Goal: Task Accomplishment & Management: Use online tool/utility

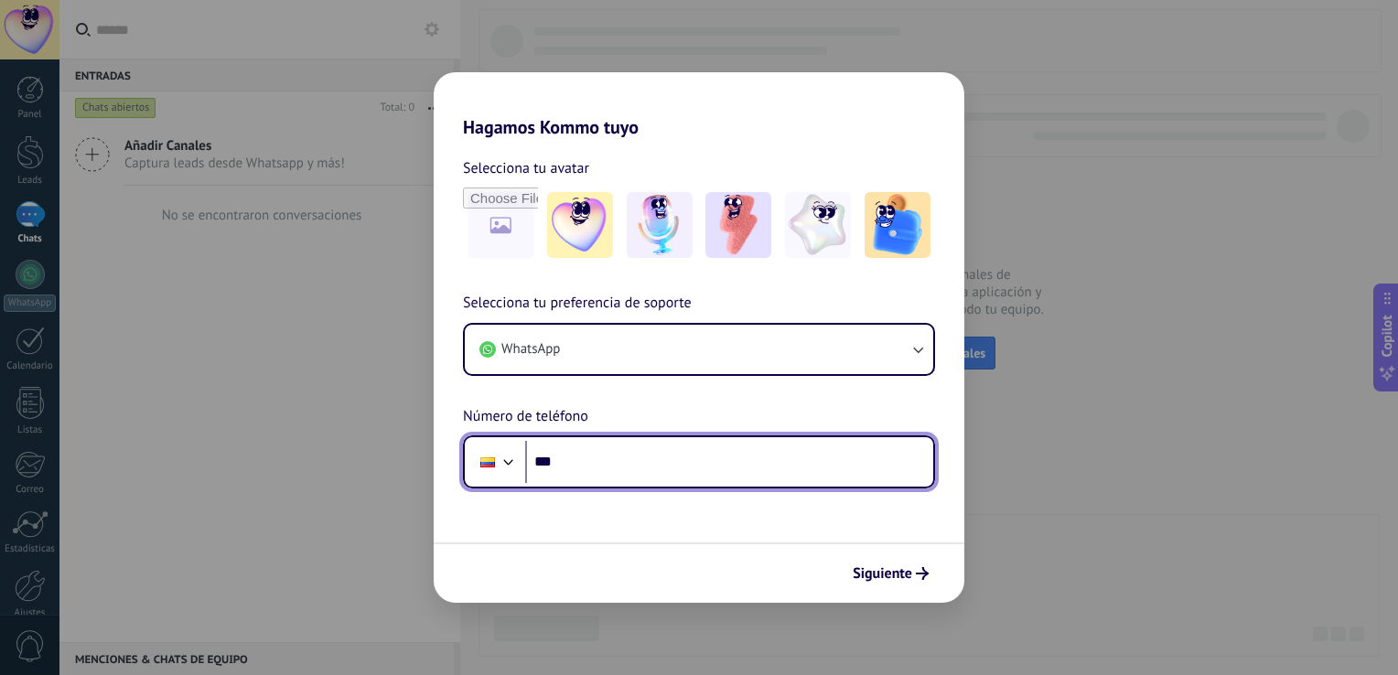
click at [614, 459] on input "***" at bounding box center [729, 462] width 408 height 42
type input "**********"
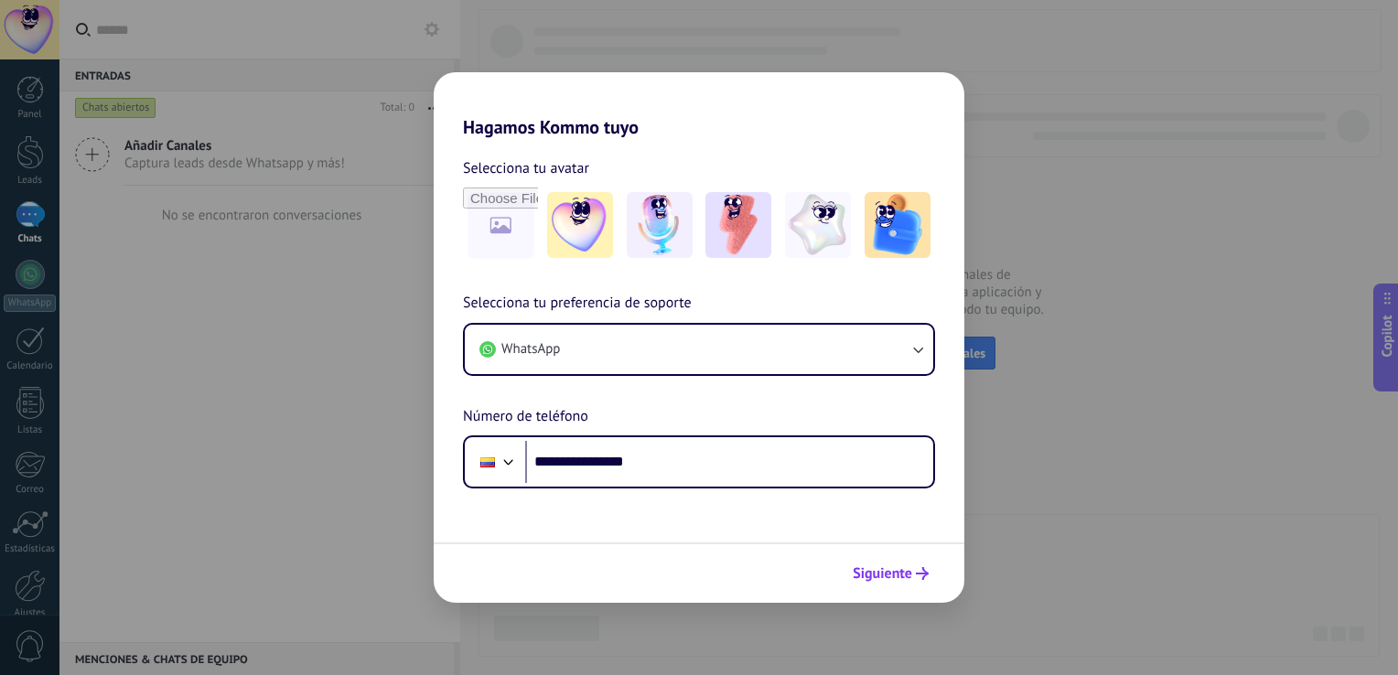
click at [899, 580] on span "Siguiente" at bounding box center [882, 573] width 59 height 13
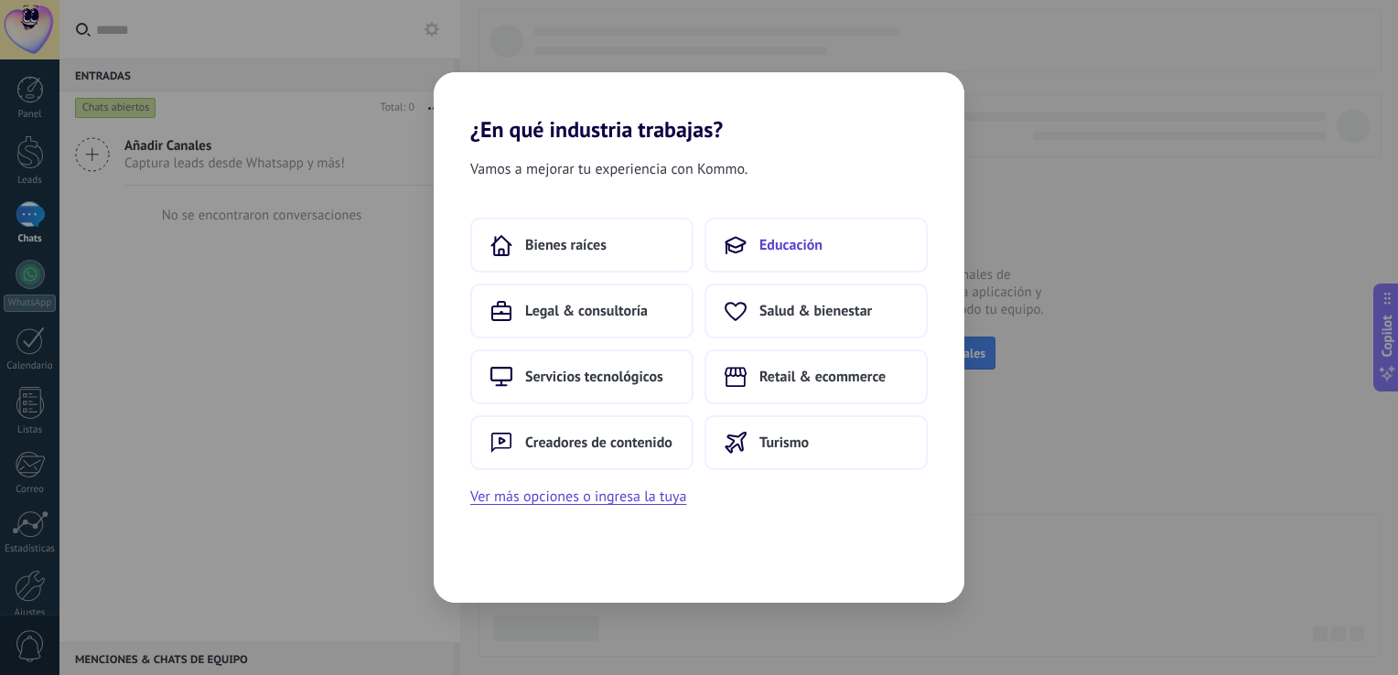
click at [804, 239] on span "Educación" at bounding box center [791, 245] width 63 height 18
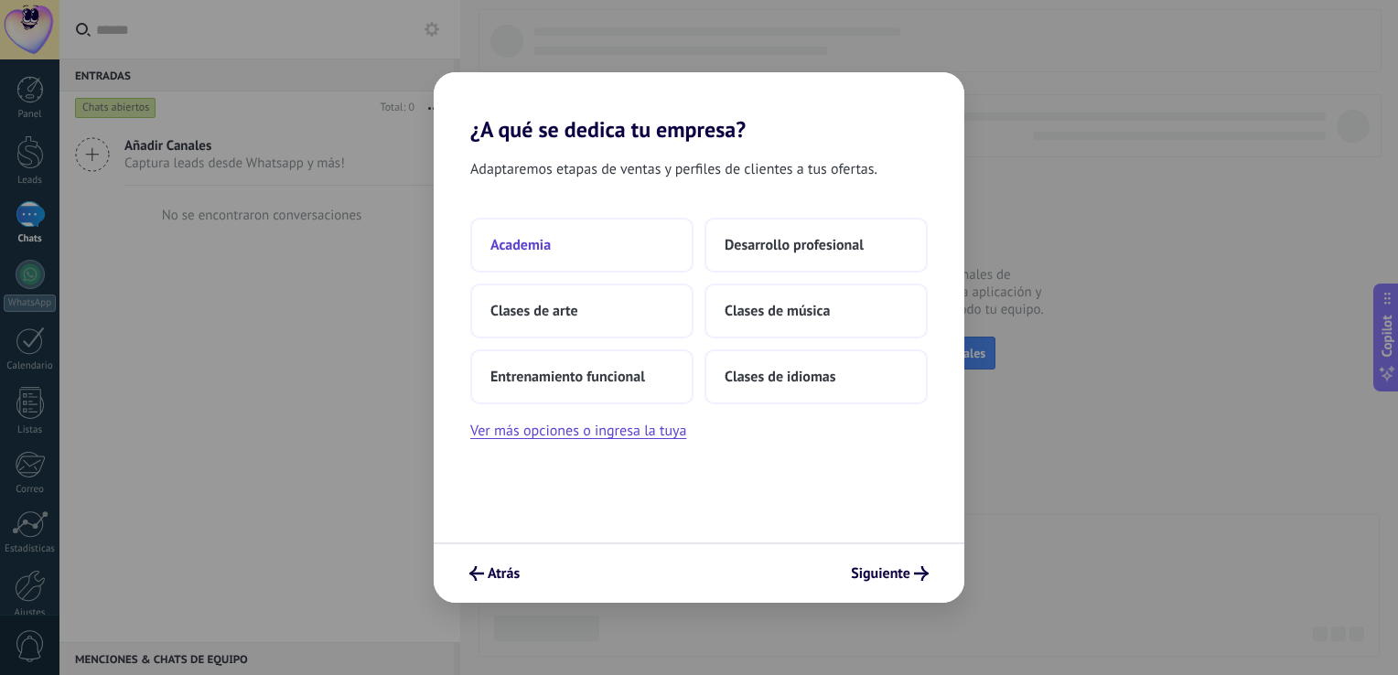
click at [658, 252] on button "Academia" at bounding box center [581, 245] width 223 height 55
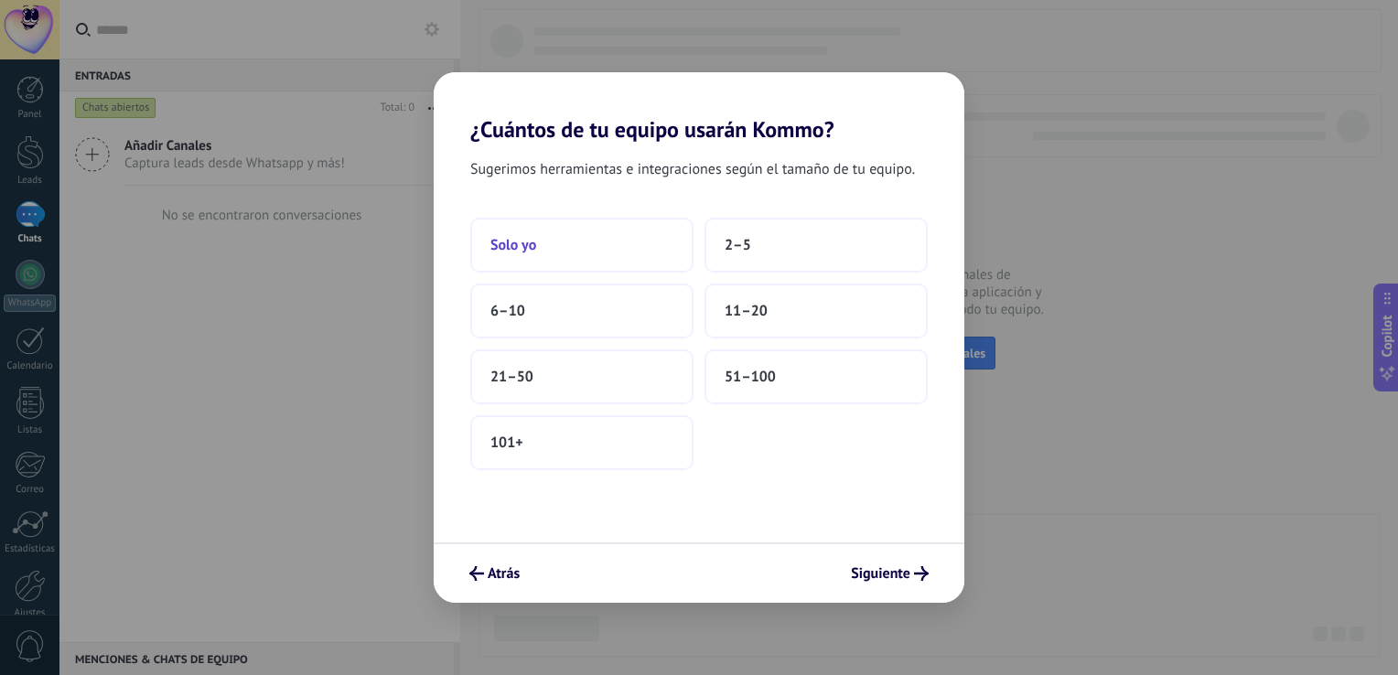
click at [608, 264] on button "Solo yo" at bounding box center [581, 245] width 223 height 55
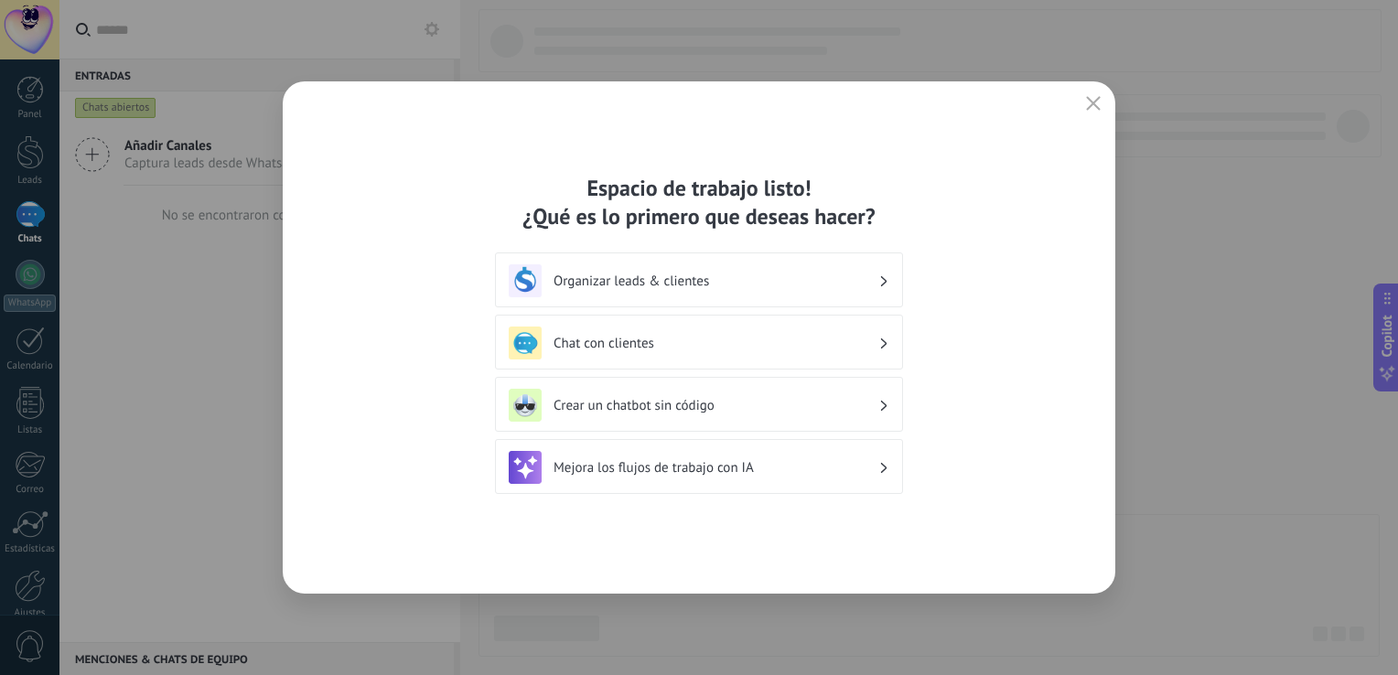
click at [721, 290] on div "Organizar leads & clientes" at bounding box center [699, 281] width 381 height 33
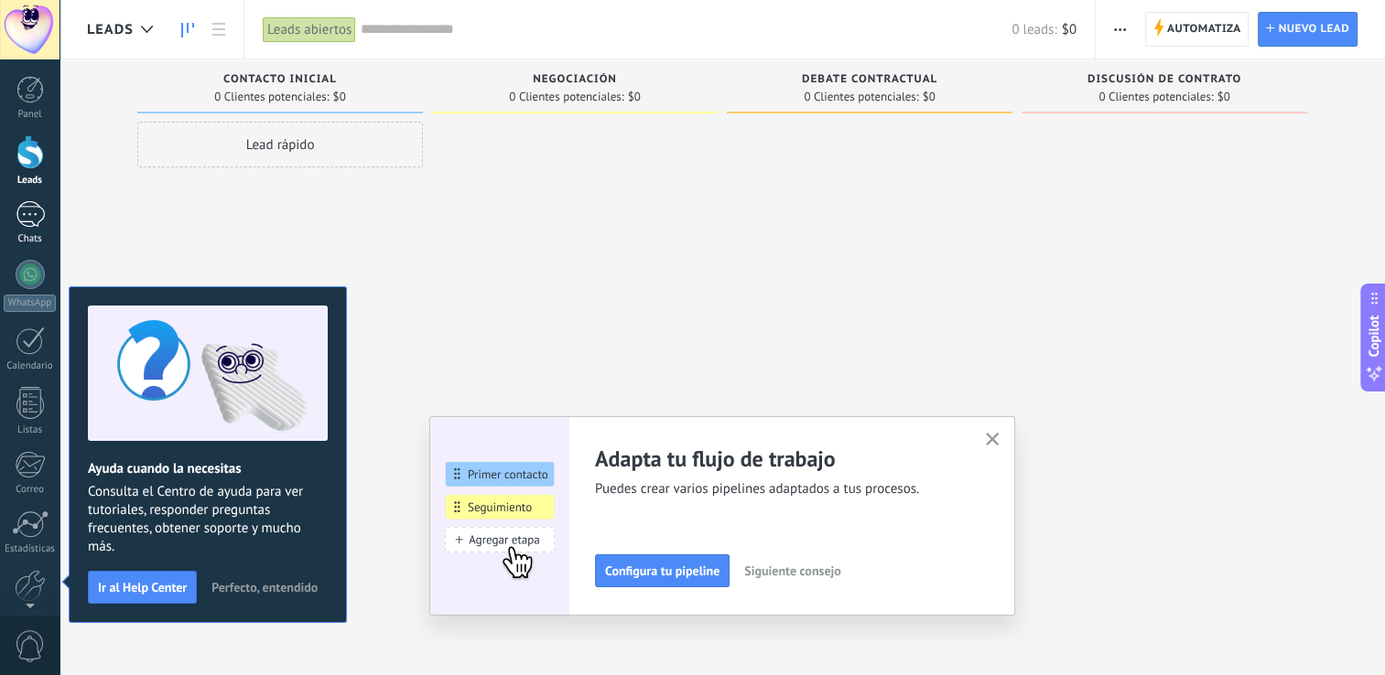
click at [25, 217] on div at bounding box center [30, 214] width 29 height 27
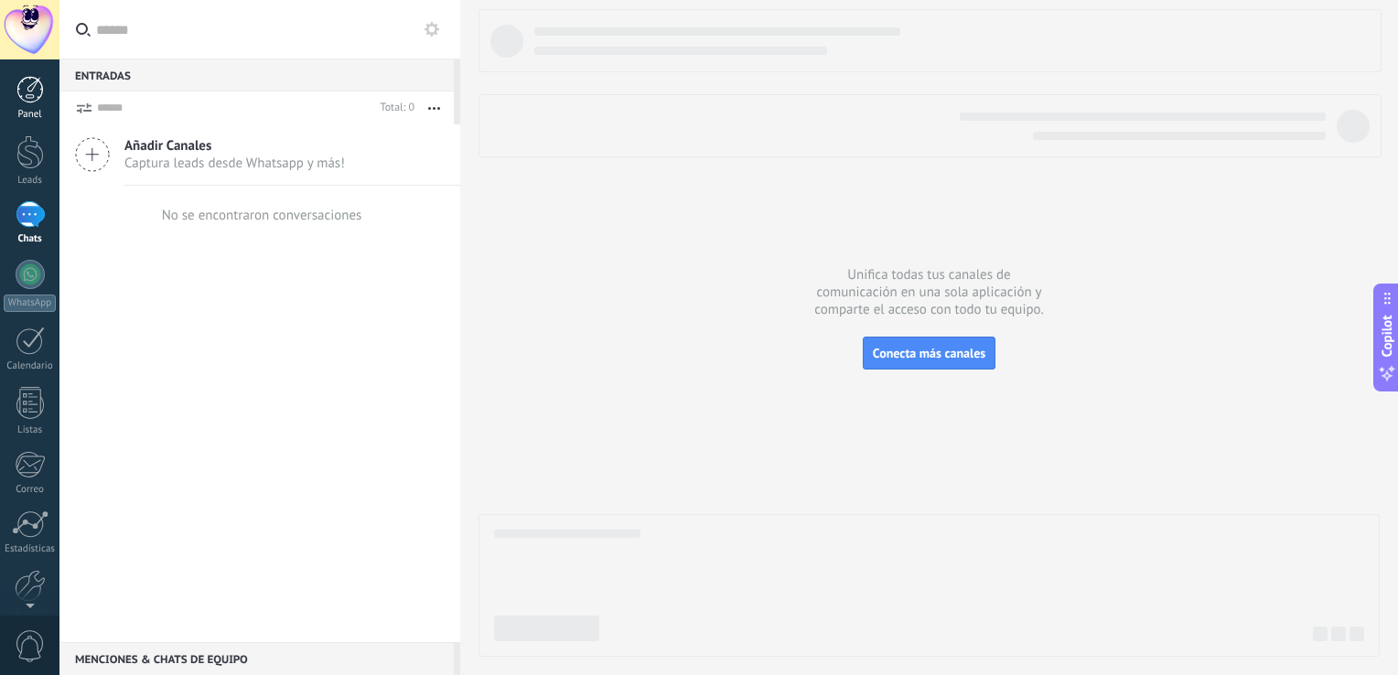
click at [28, 102] on div at bounding box center [29, 89] width 27 height 27
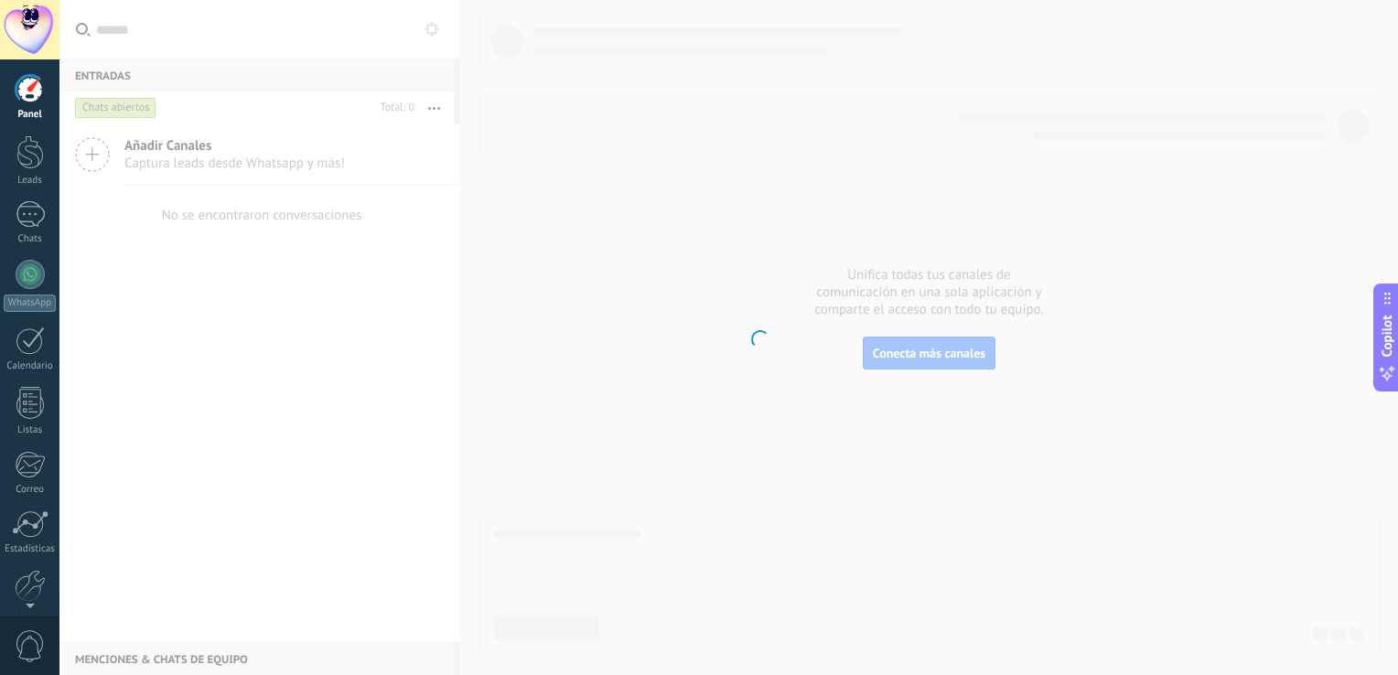
click at [356, 178] on body ".abecls-1,.abecls-2{fill-rule:evenodd}.abecls-2{fill:#fff} .abhcls-1{fill:none}…" at bounding box center [699, 337] width 1398 height 675
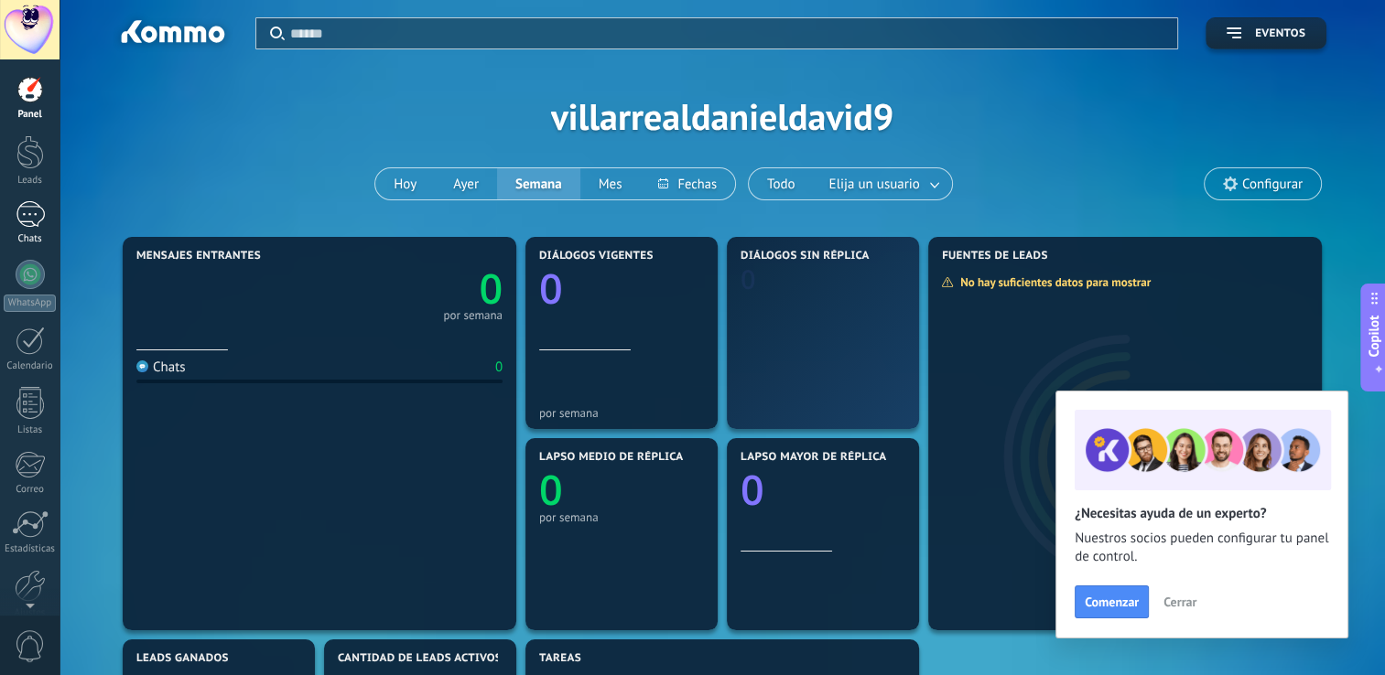
click at [36, 215] on div at bounding box center [30, 214] width 29 height 27
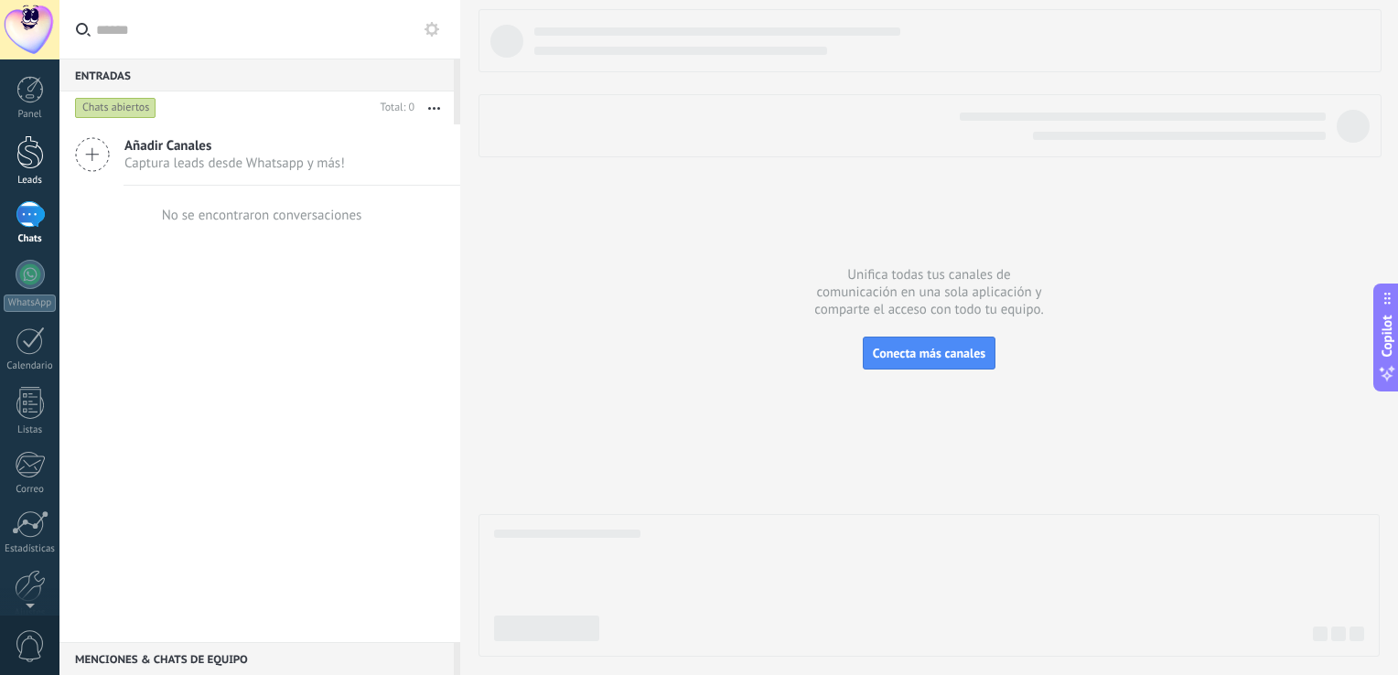
click at [27, 183] on div "Leads" at bounding box center [30, 181] width 53 height 12
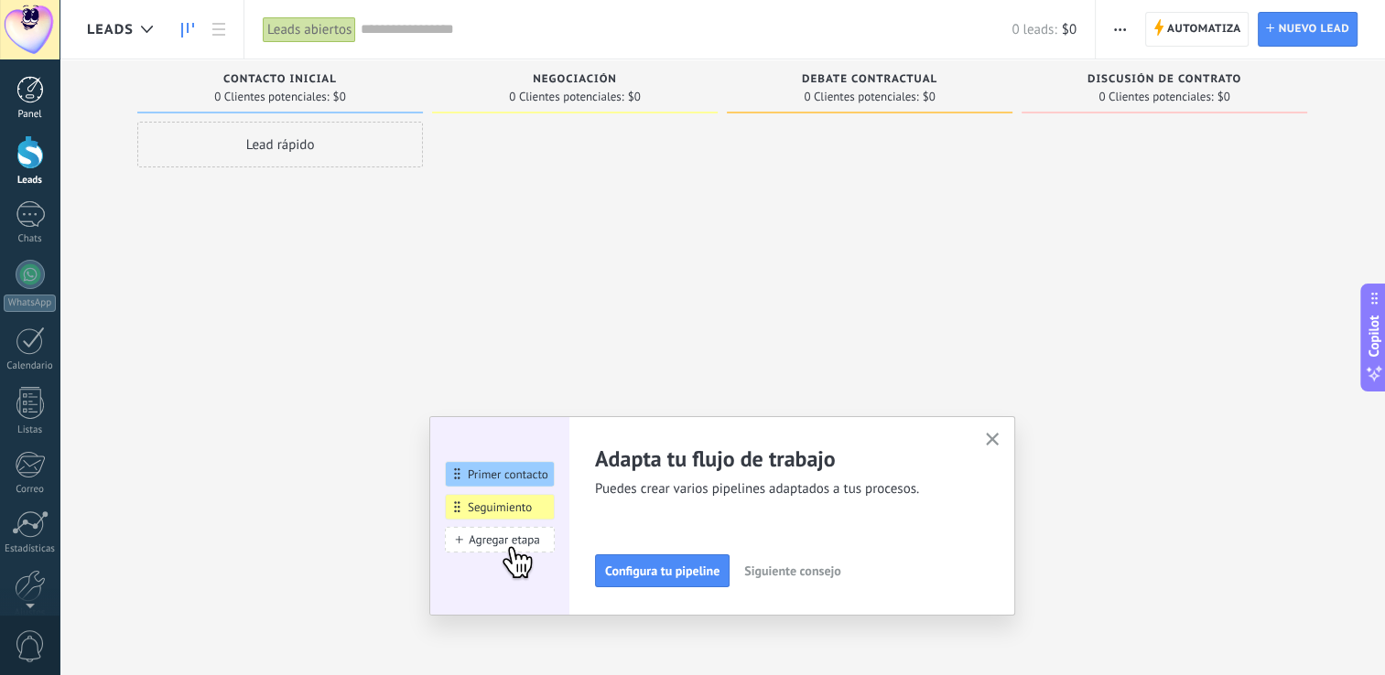
click at [16, 109] on div "Panel" at bounding box center [30, 115] width 53 height 12
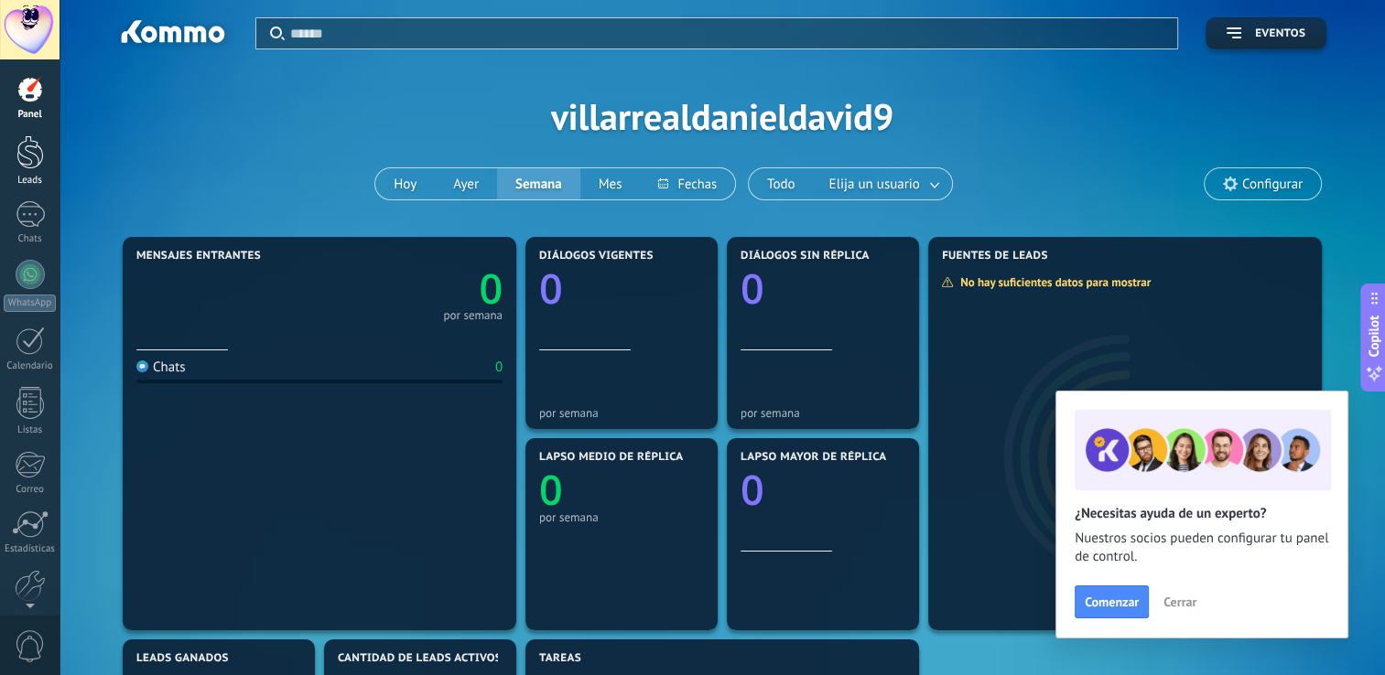
click at [27, 176] on div "Leads" at bounding box center [30, 181] width 53 height 12
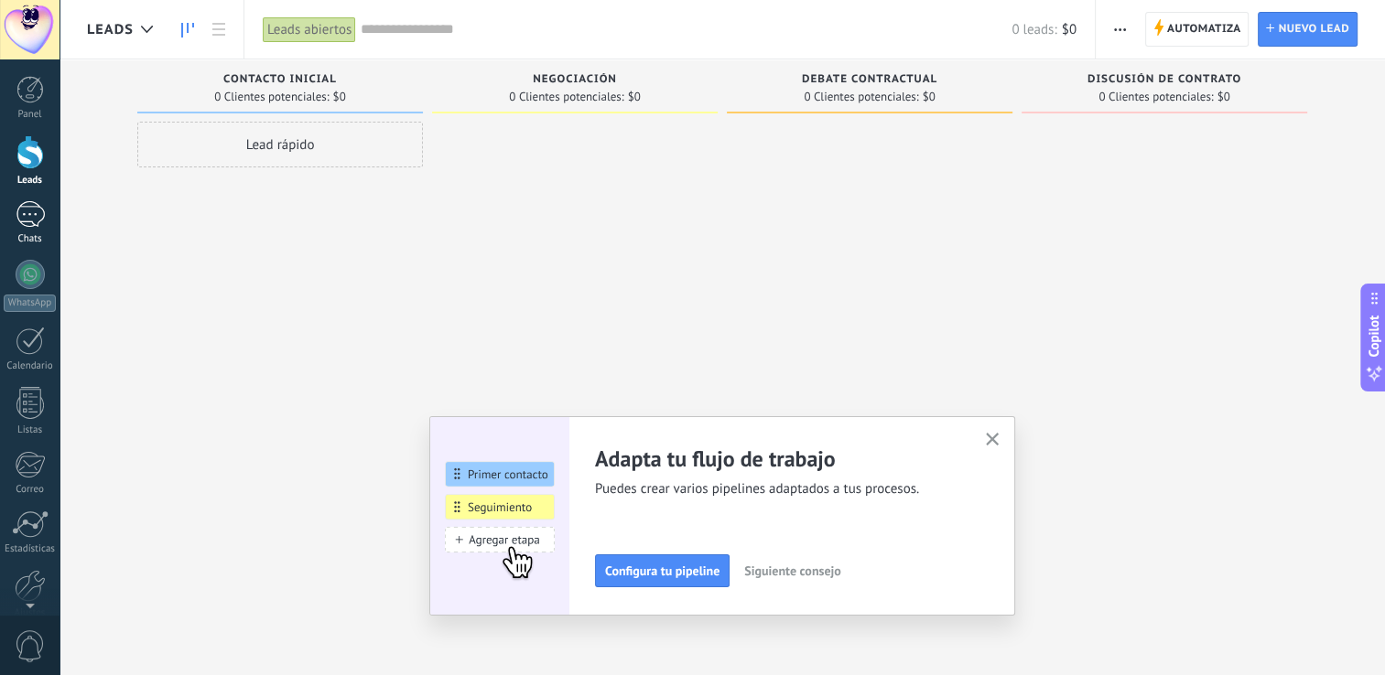
click at [38, 243] on div "Chats" at bounding box center [30, 239] width 53 height 12
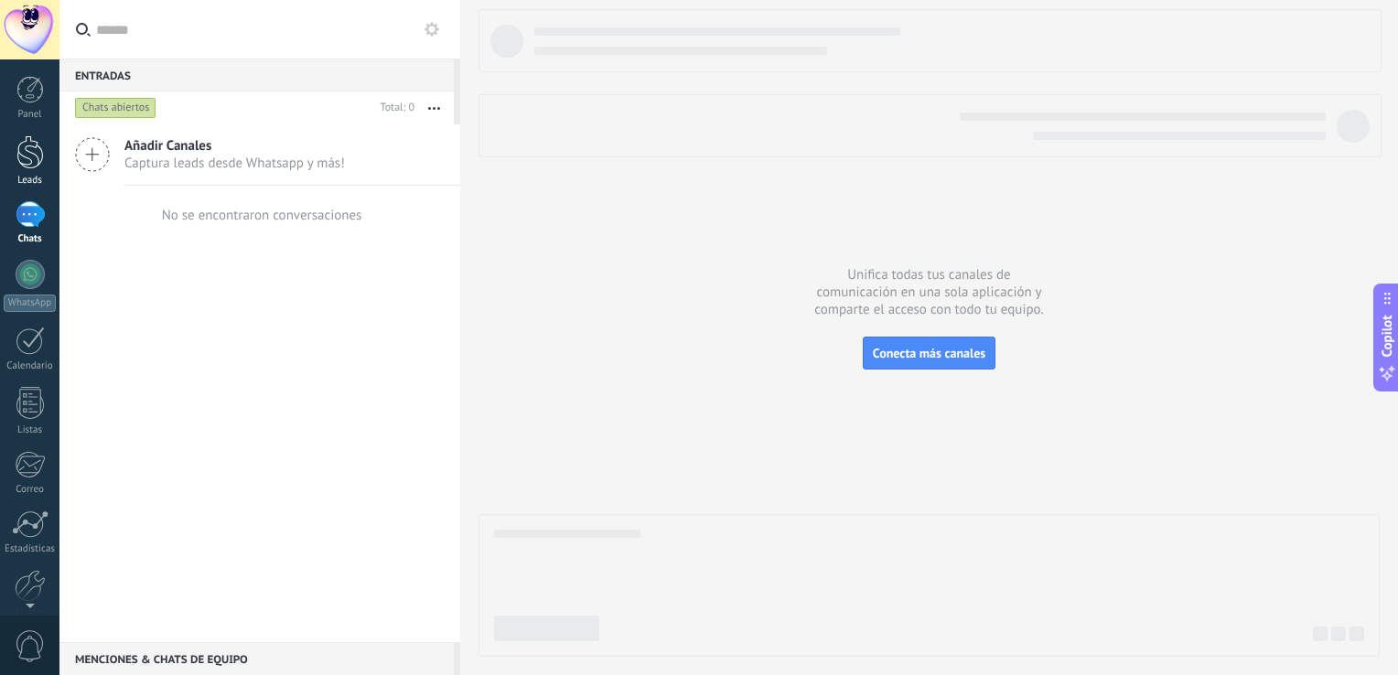
click at [33, 182] on div "Leads" at bounding box center [30, 181] width 53 height 12
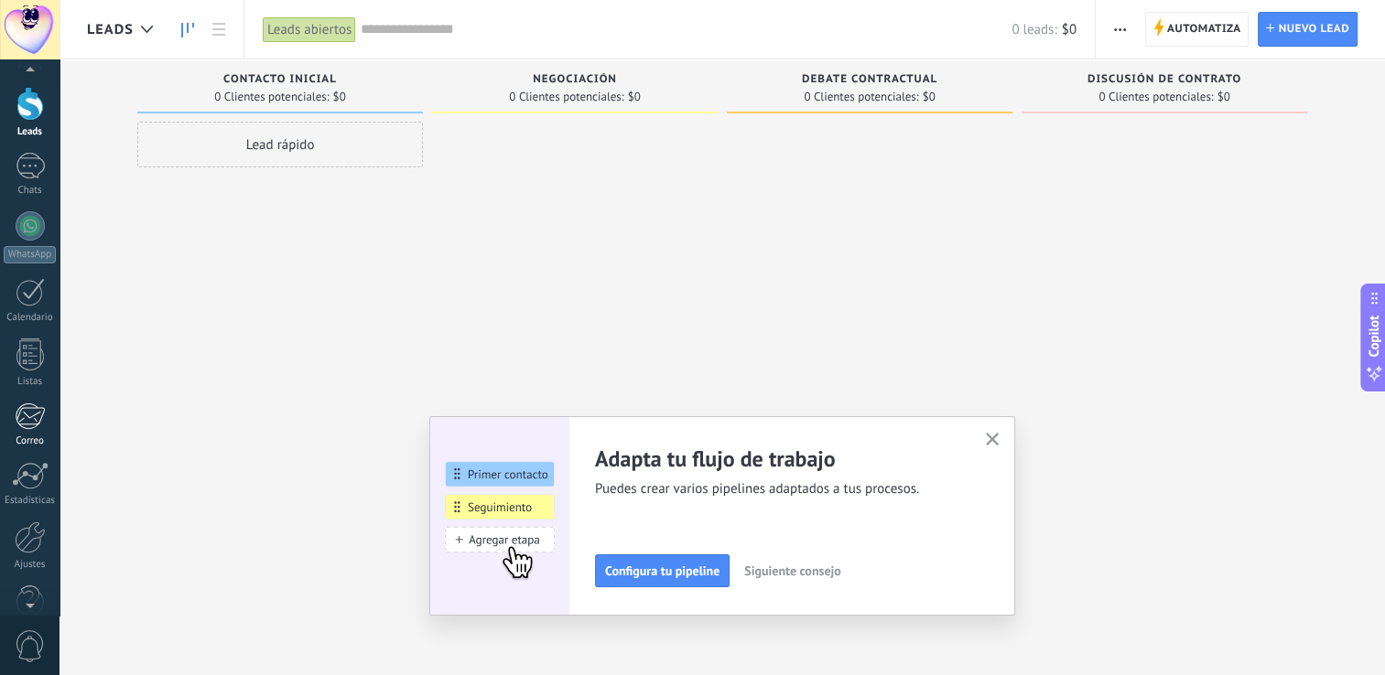
scroll to position [51, 0]
click at [23, 544] on div at bounding box center [30, 535] width 31 height 32
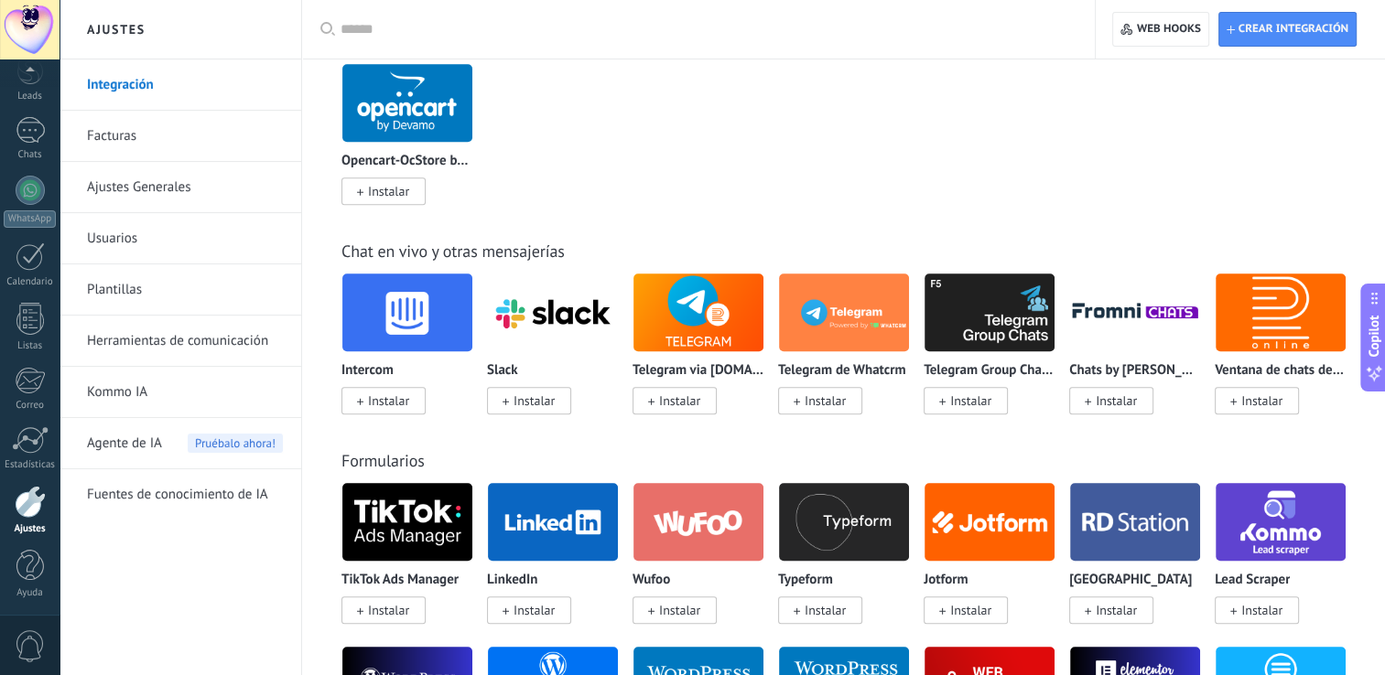
scroll to position [1318, 0]
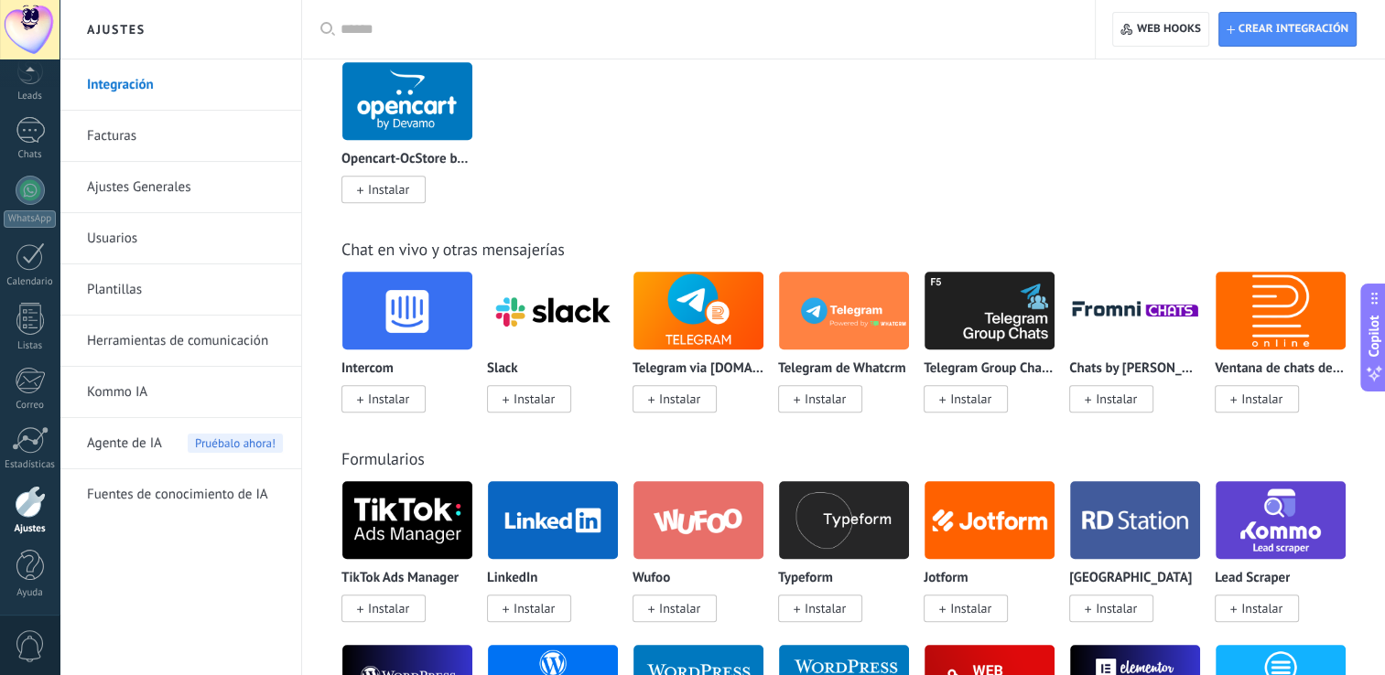
click at [1028, 200] on div "Shopify Instalar Mercado Libre Instalar Nuvemshop / Tiendanube Instalar WooComm…" at bounding box center [852, 61] width 1023 height 328
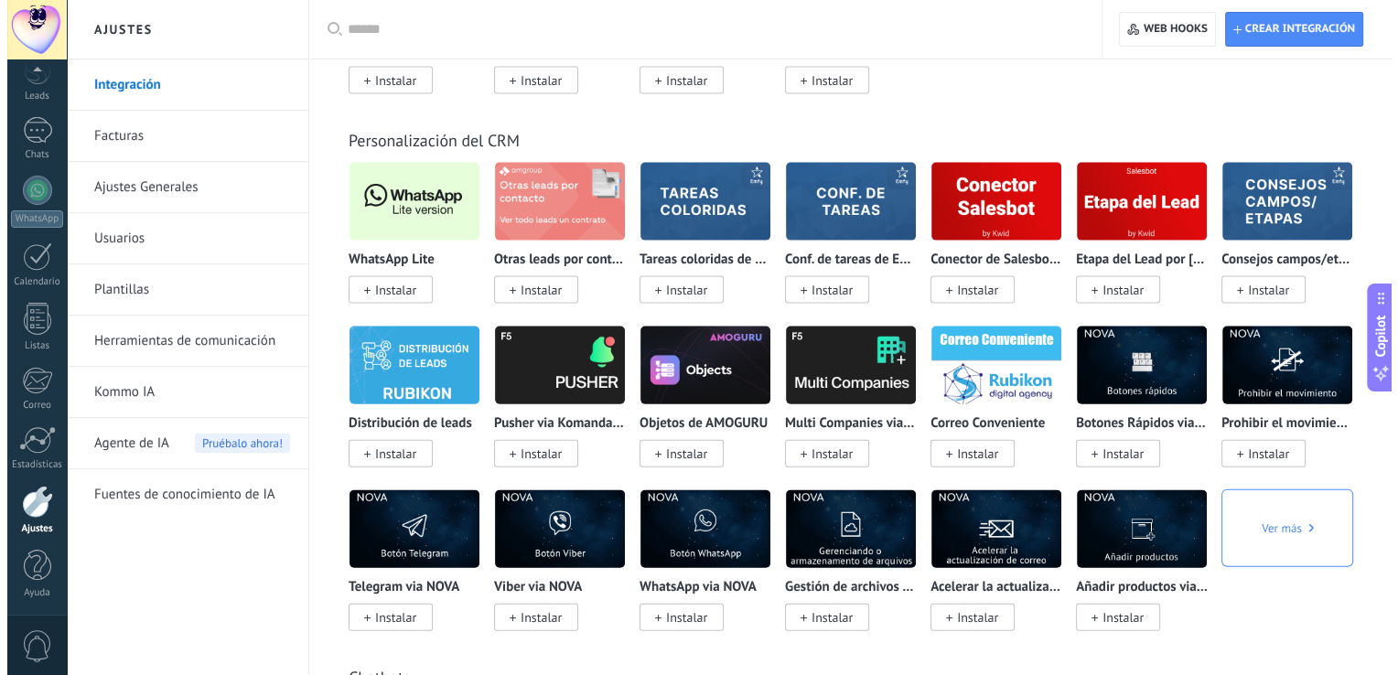
scroll to position [3933, 0]
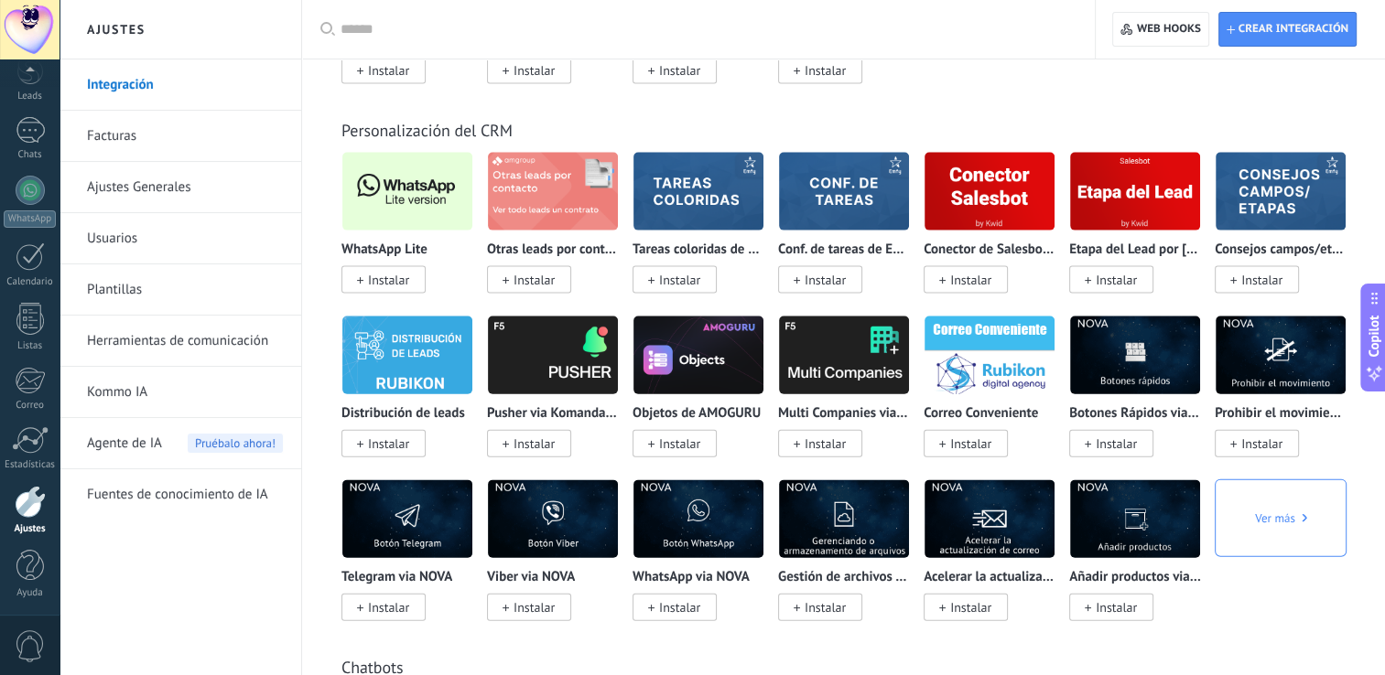
click at [412, 294] on span "Instalar" at bounding box center [383, 279] width 84 height 27
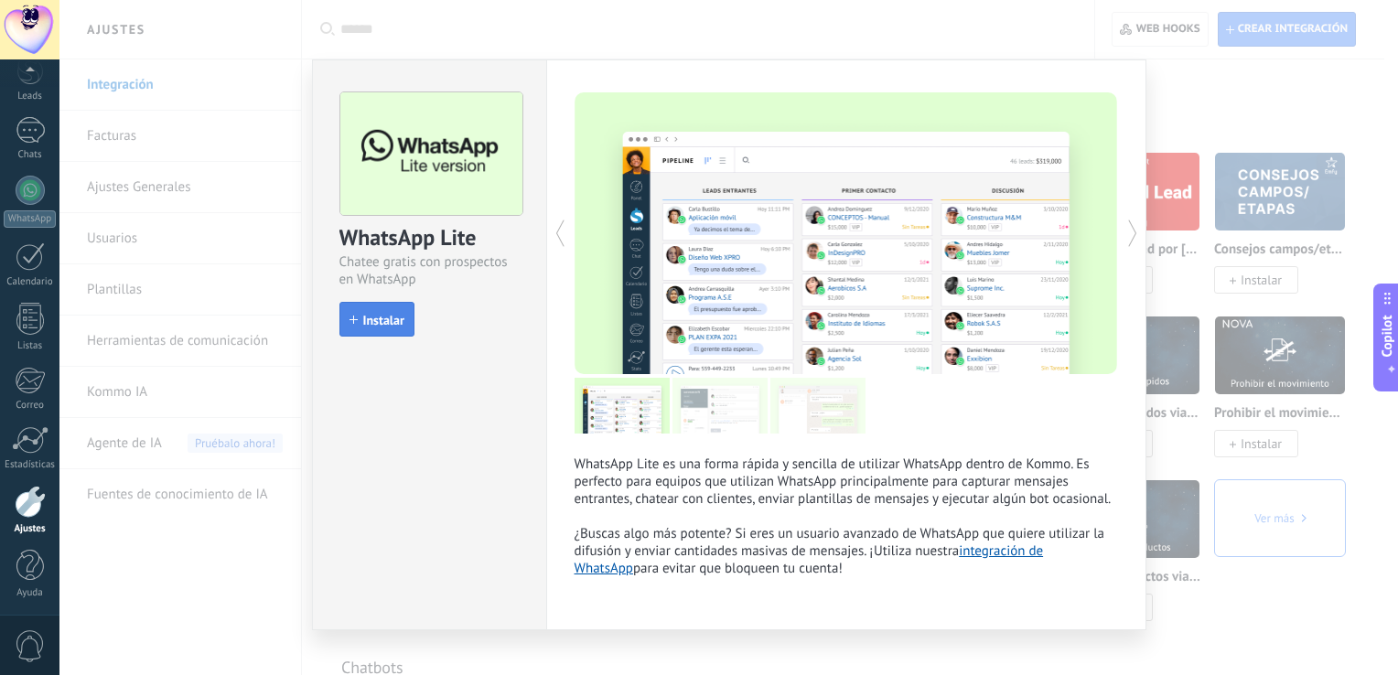
click at [355, 309] on button "Instalar" at bounding box center [377, 319] width 75 height 35
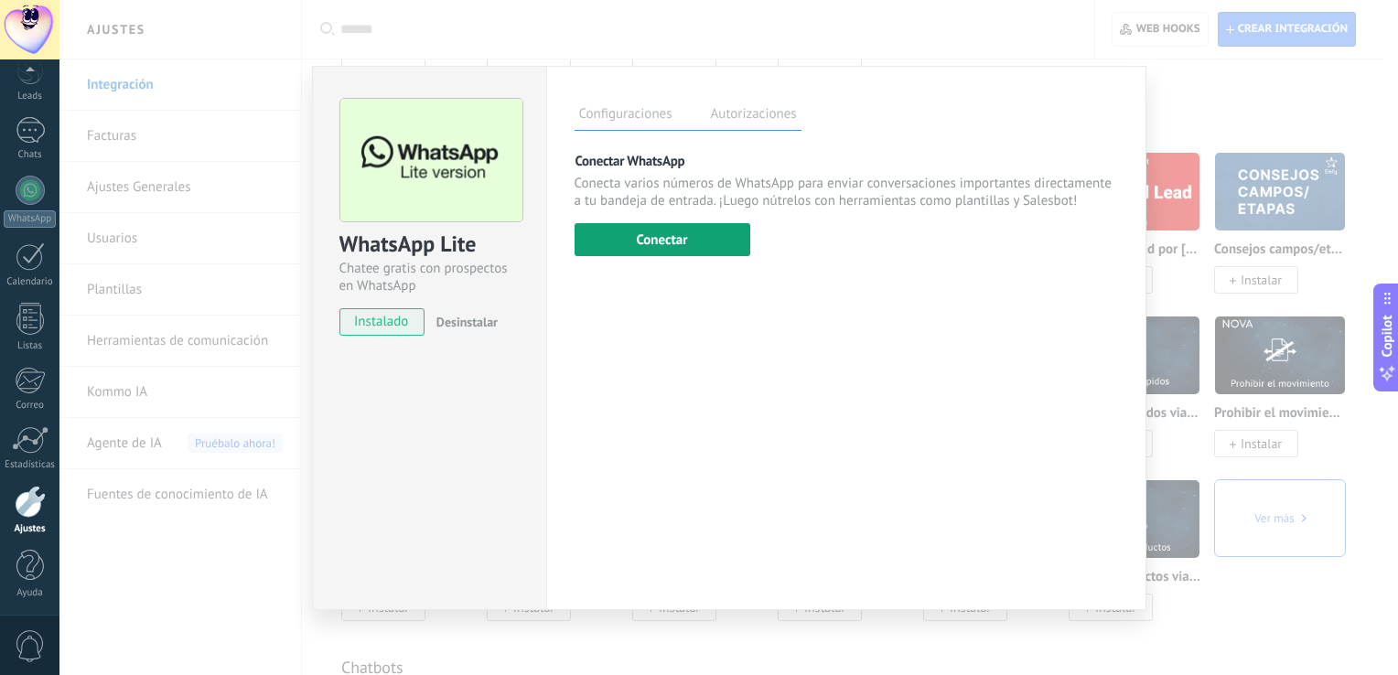
click at [715, 226] on button "Conectar" at bounding box center [663, 239] width 176 height 33
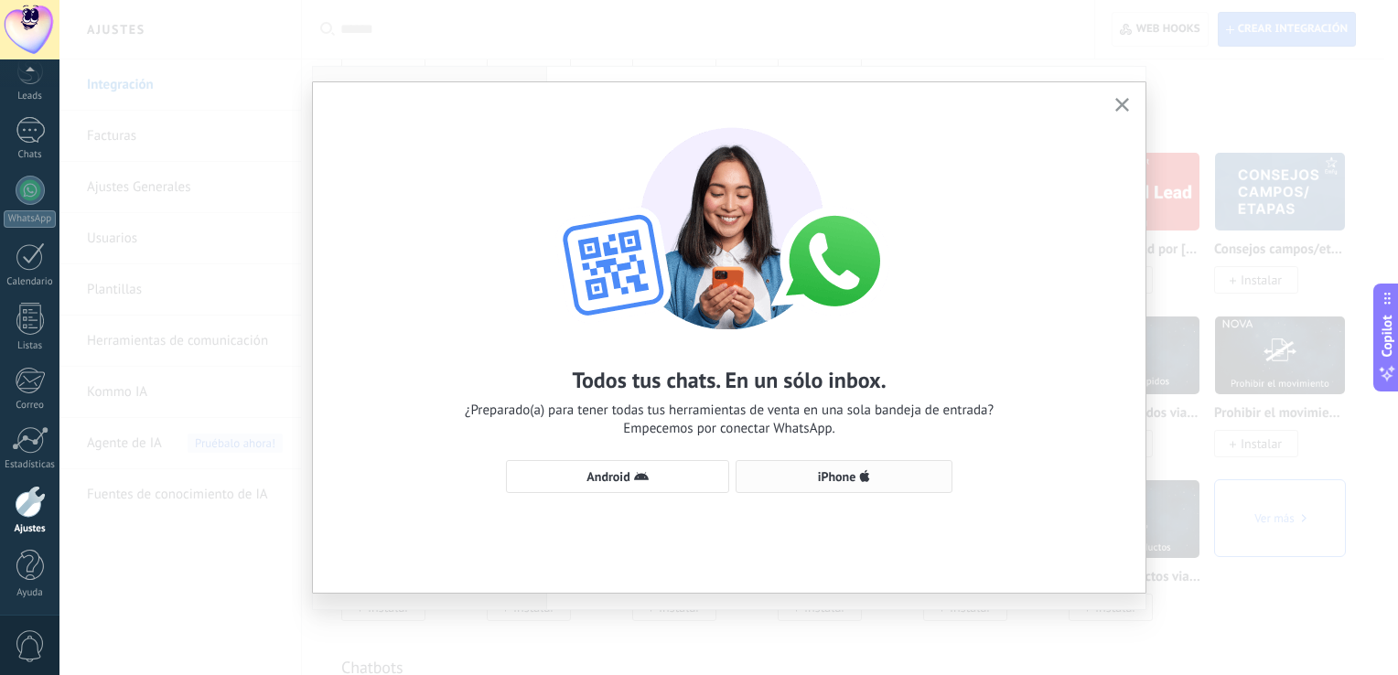
click at [798, 474] on span "iPhone" at bounding box center [844, 477] width 197 height 15
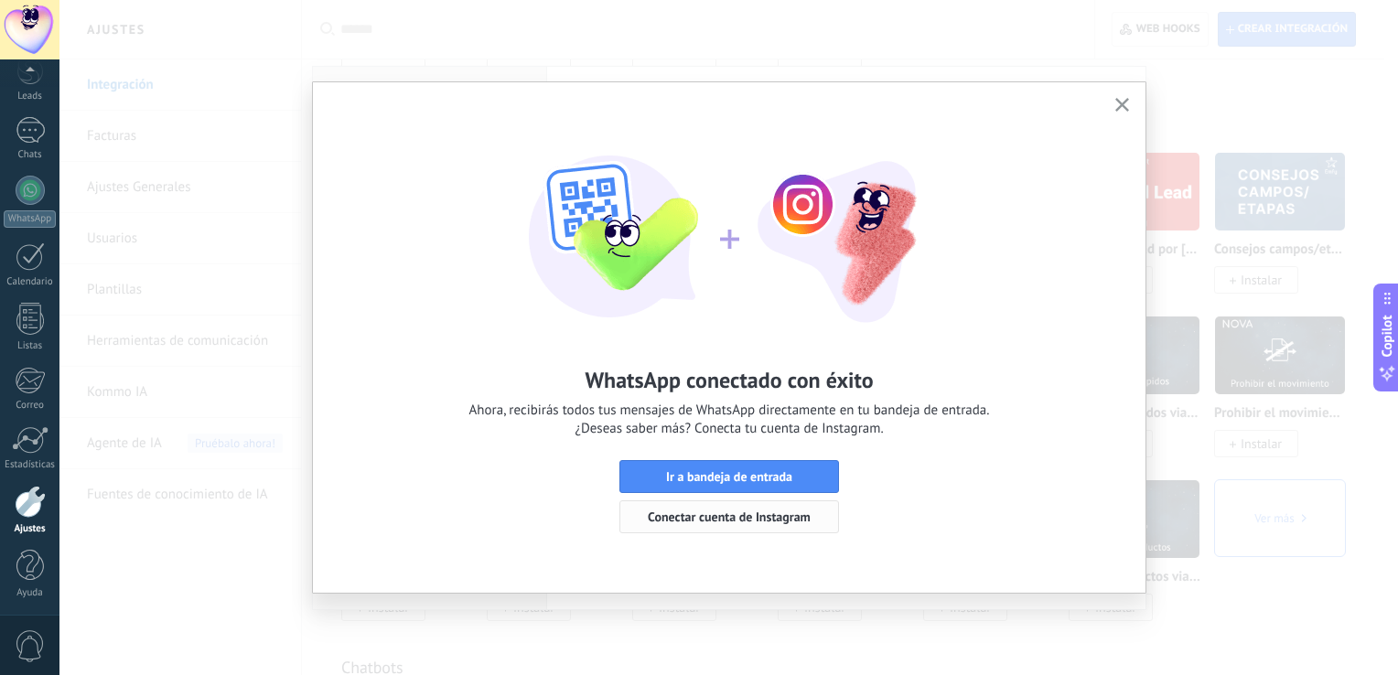
click at [710, 509] on button "Conectar cuenta de Instagram" at bounding box center [730, 517] width 220 height 33
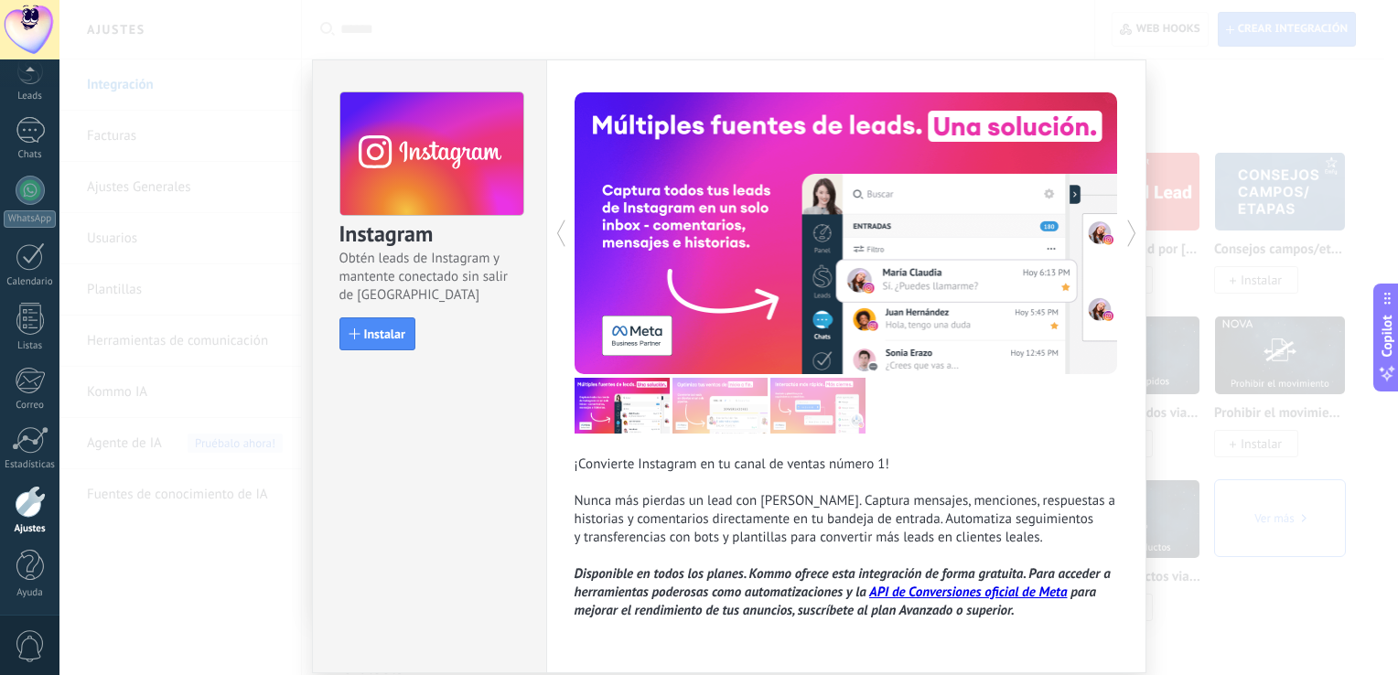
scroll to position [60, 0]
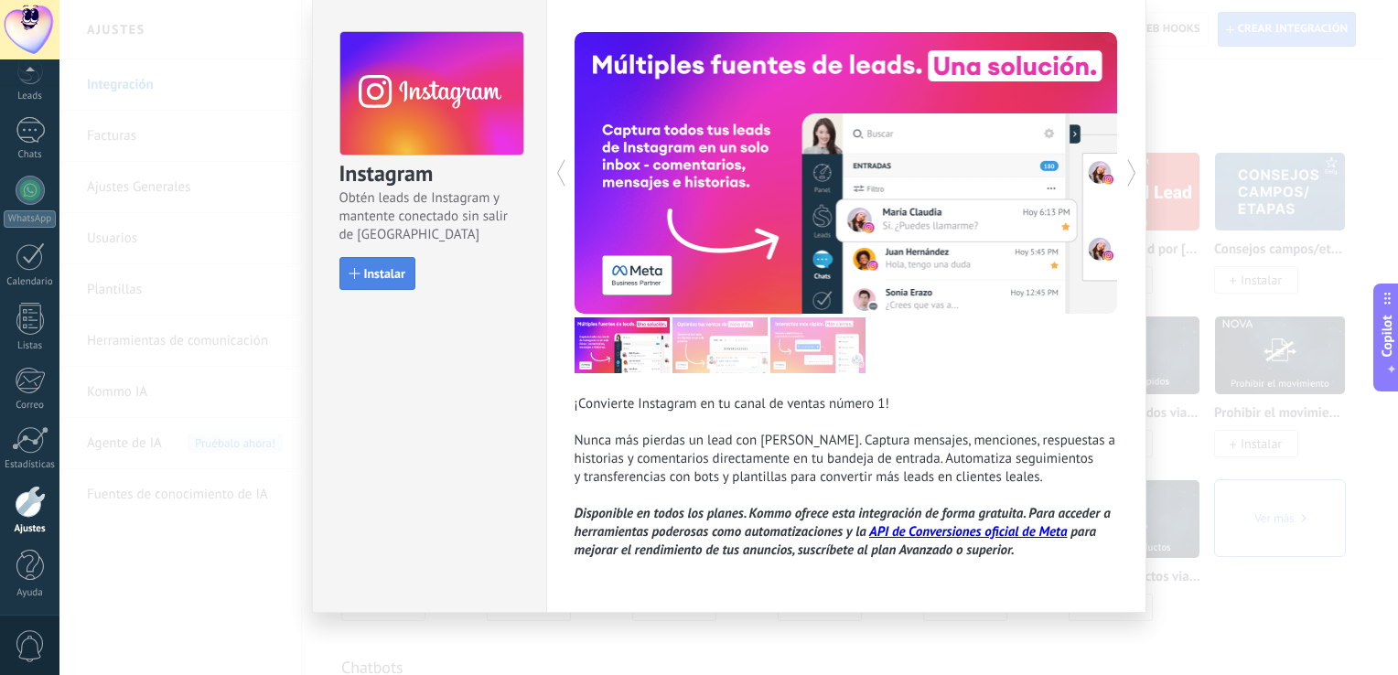
click at [373, 267] on span "Instalar" at bounding box center [384, 273] width 41 height 13
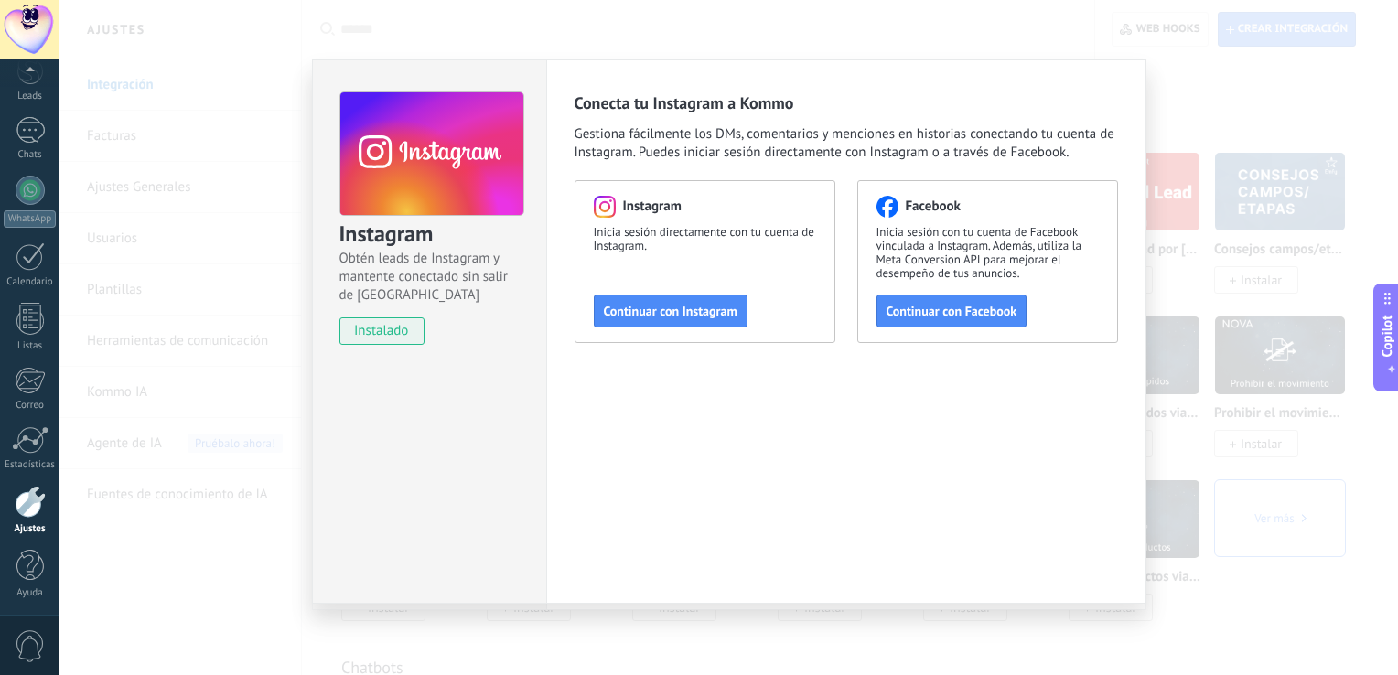
scroll to position [0, 0]
click at [710, 298] on button "Continuar con Instagram" at bounding box center [671, 311] width 154 height 33
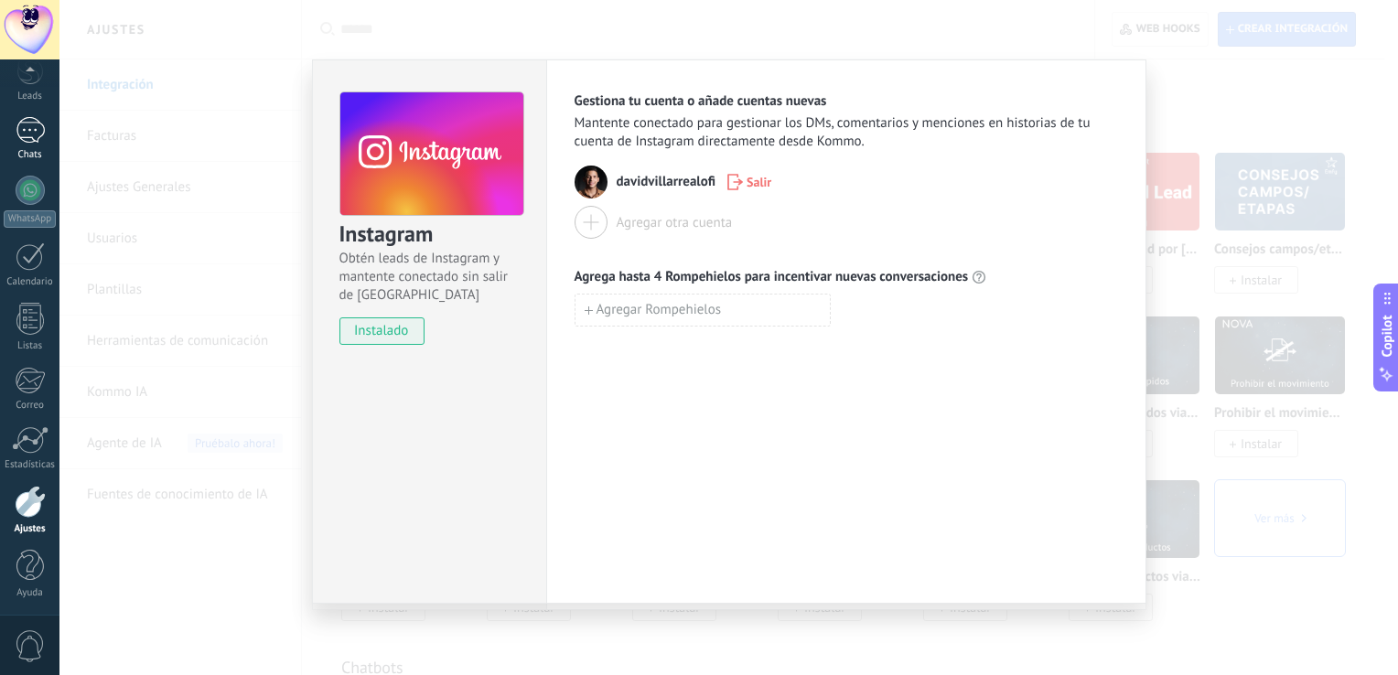
click at [17, 128] on div at bounding box center [30, 130] width 29 height 27
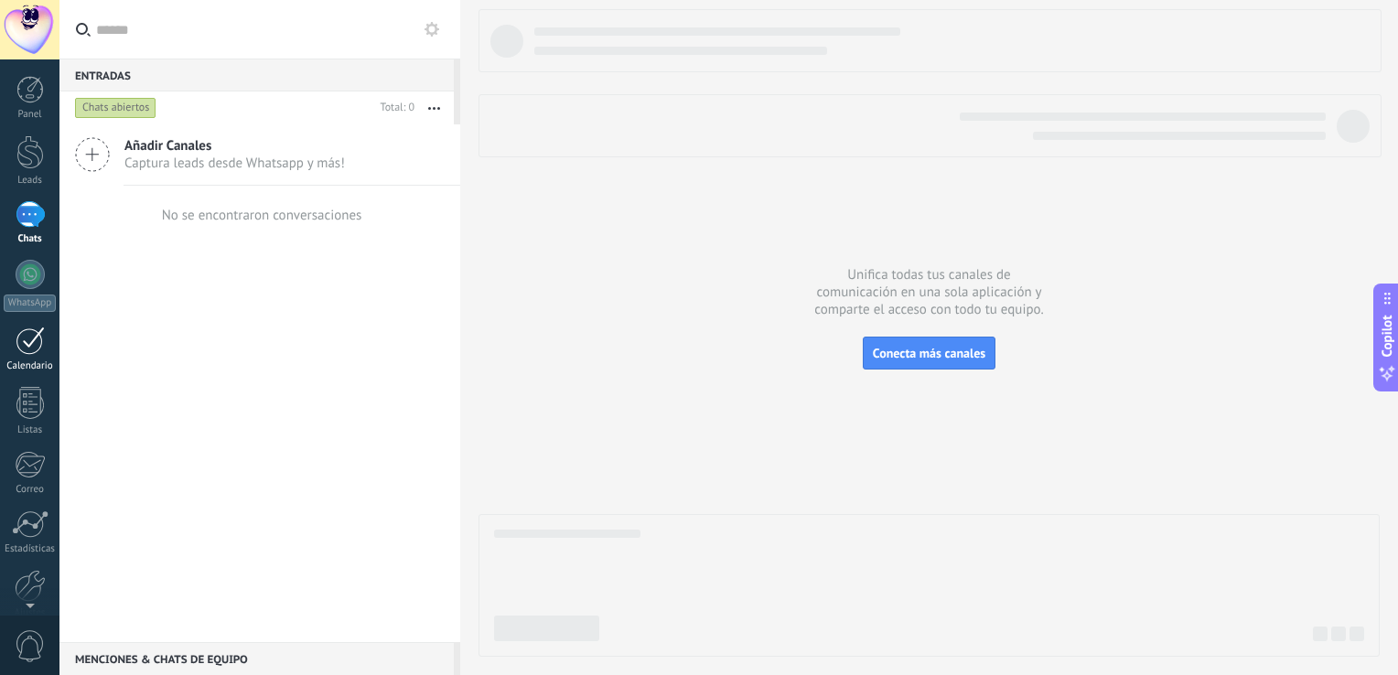
click at [25, 366] on div "Calendario" at bounding box center [30, 367] width 53 height 12
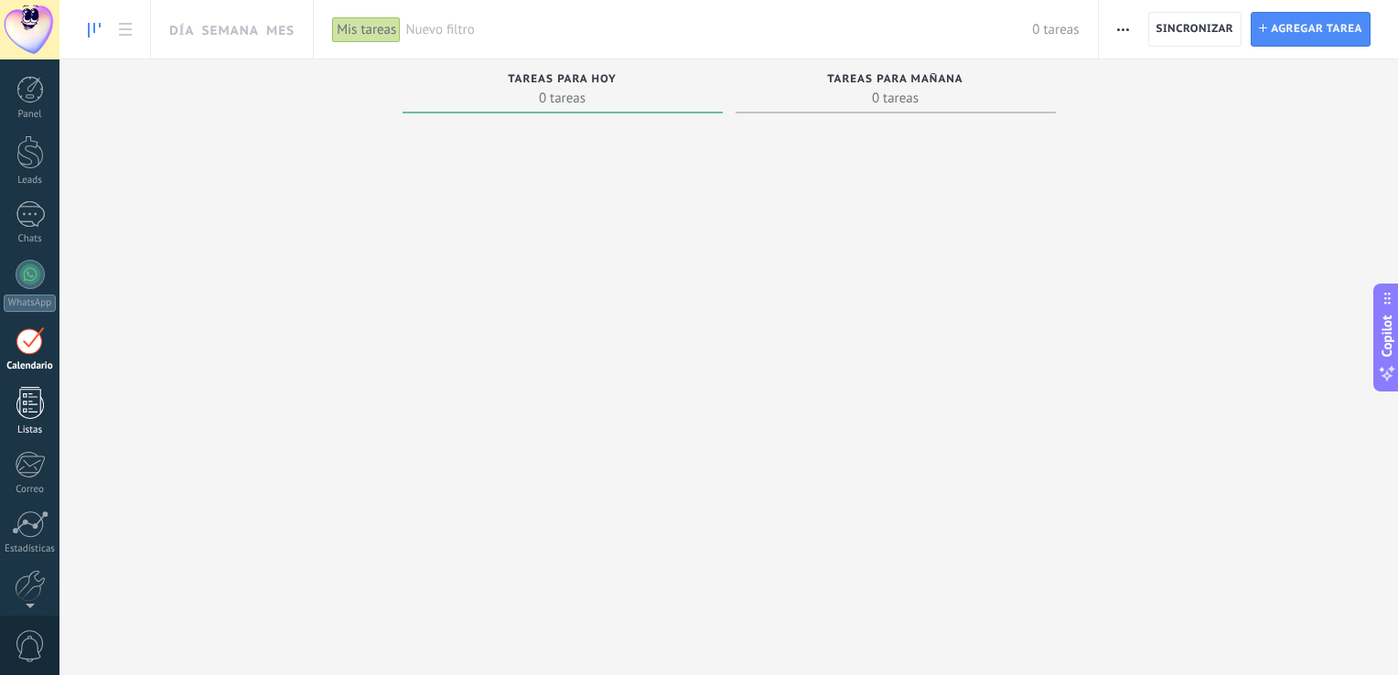
click at [25, 403] on div at bounding box center [29, 403] width 27 height 32
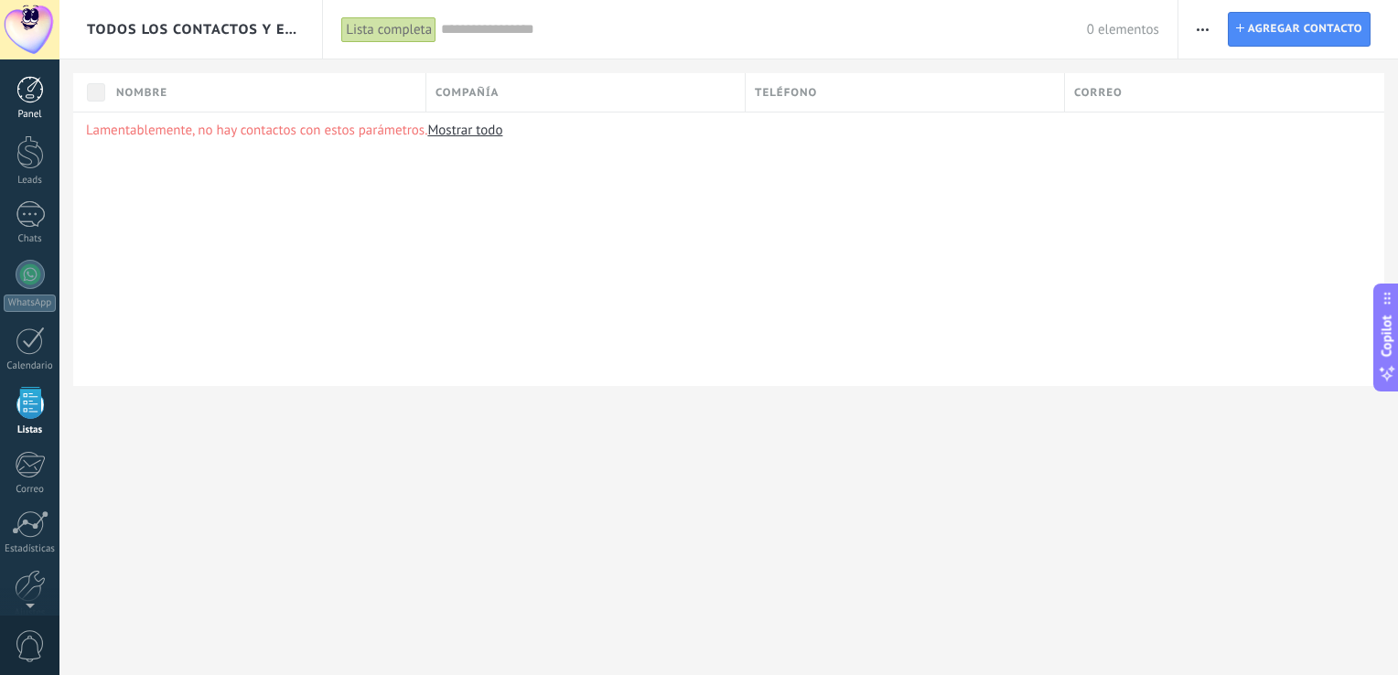
click at [18, 115] on div "Panel" at bounding box center [30, 115] width 53 height 12
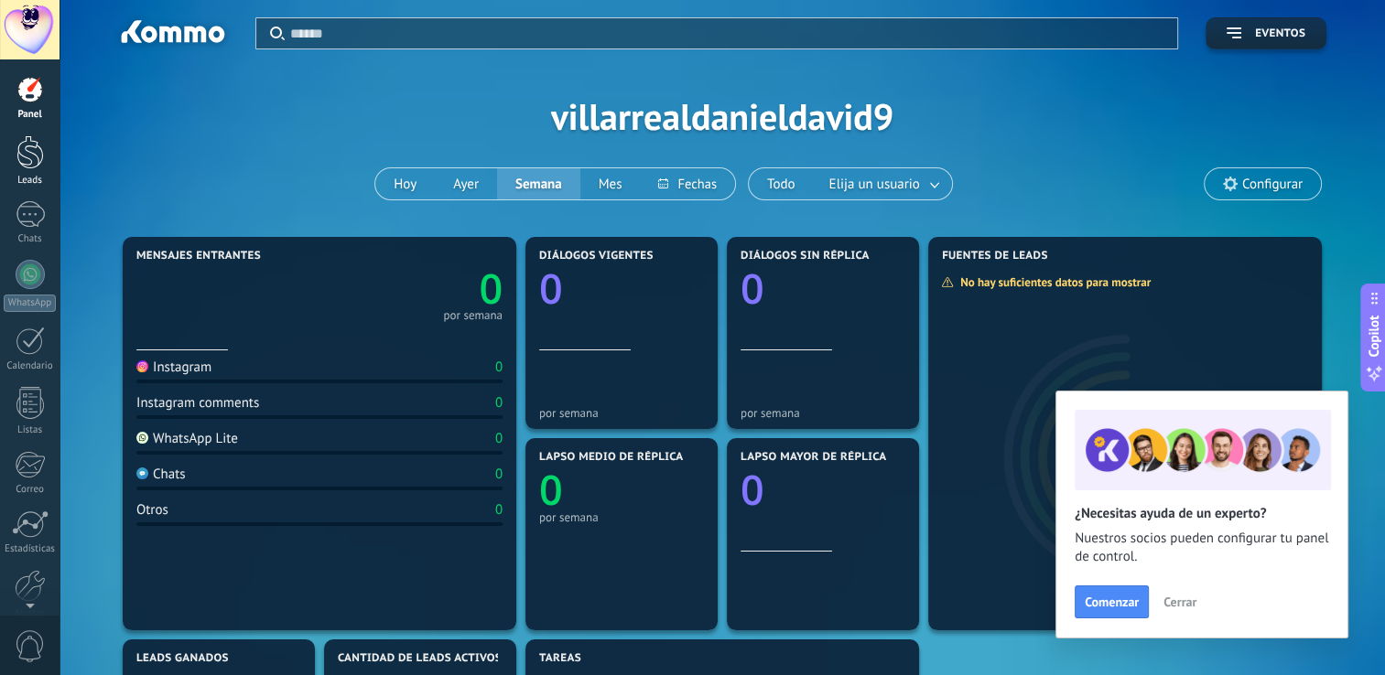
click at [35, 159] on div at bounding box center [29, 152] width 27 height 34
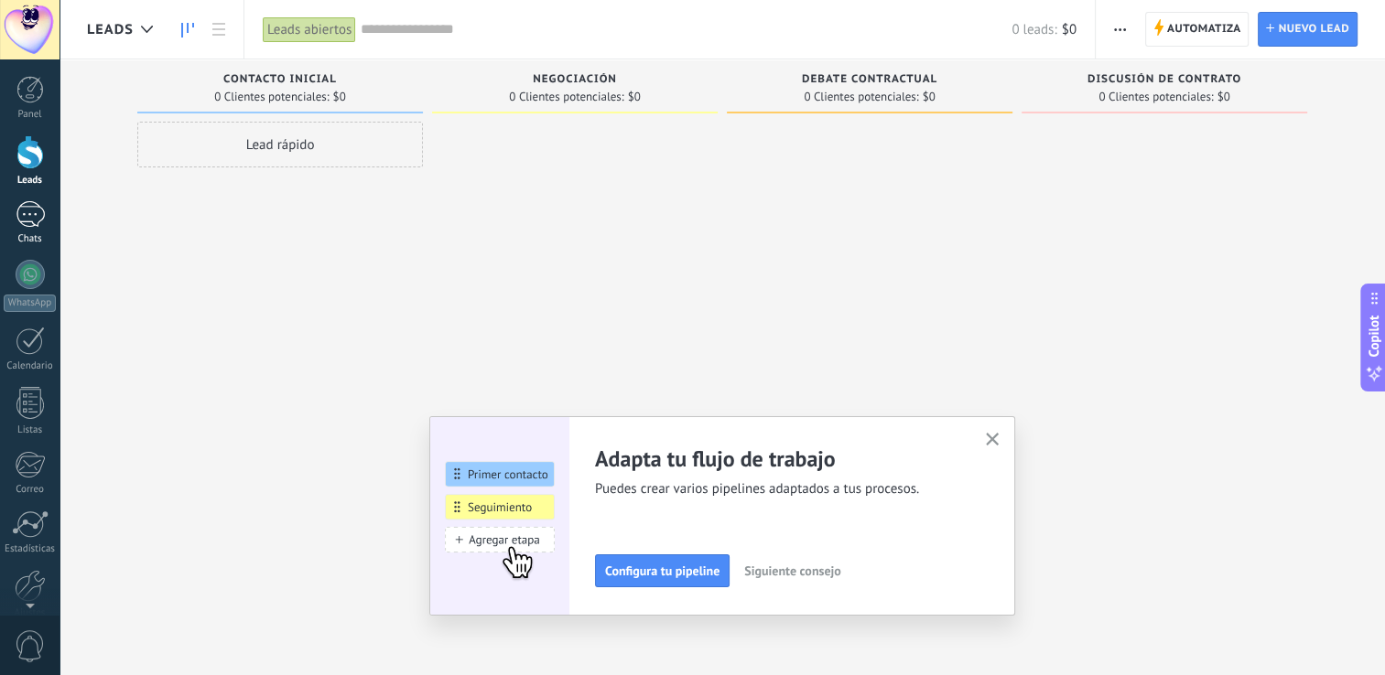
click at [18, 218] on div at bounding box center [30, 214] width 29 height 27
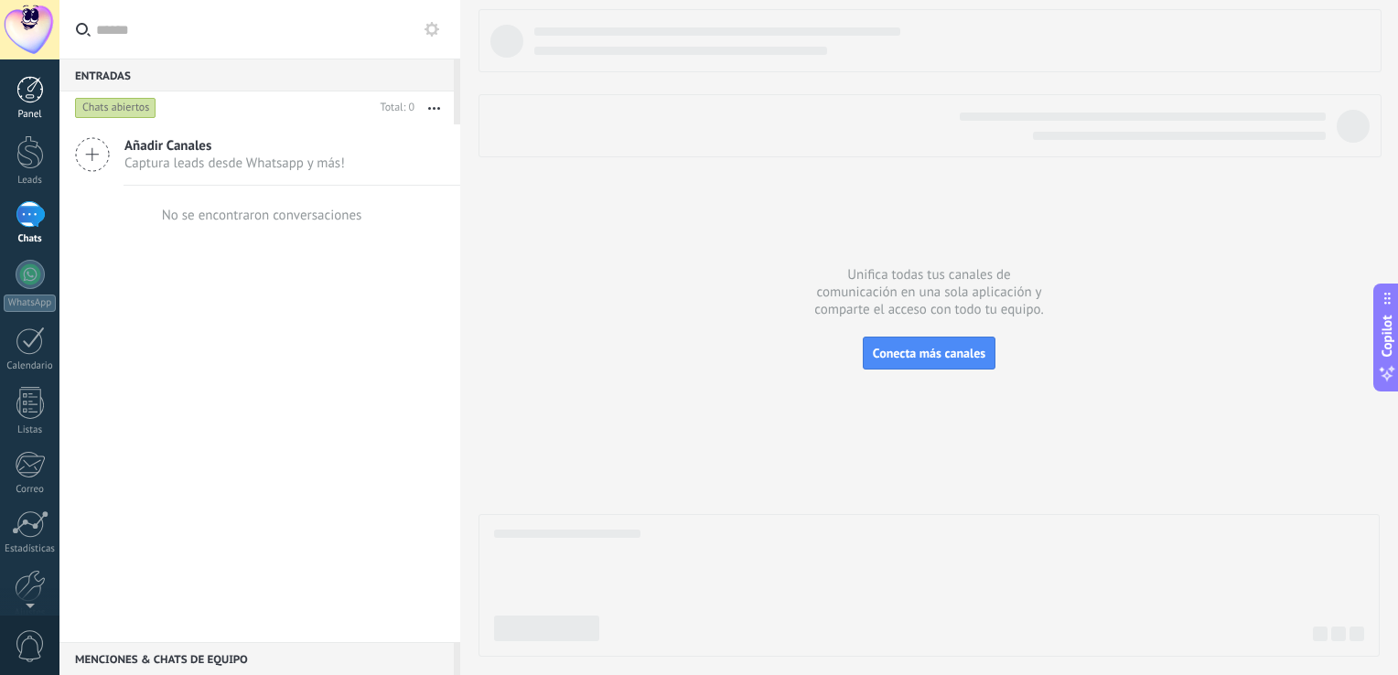
click at [11, 92] on link "Panel" at bounding box center [29, 98] width 59 height 45
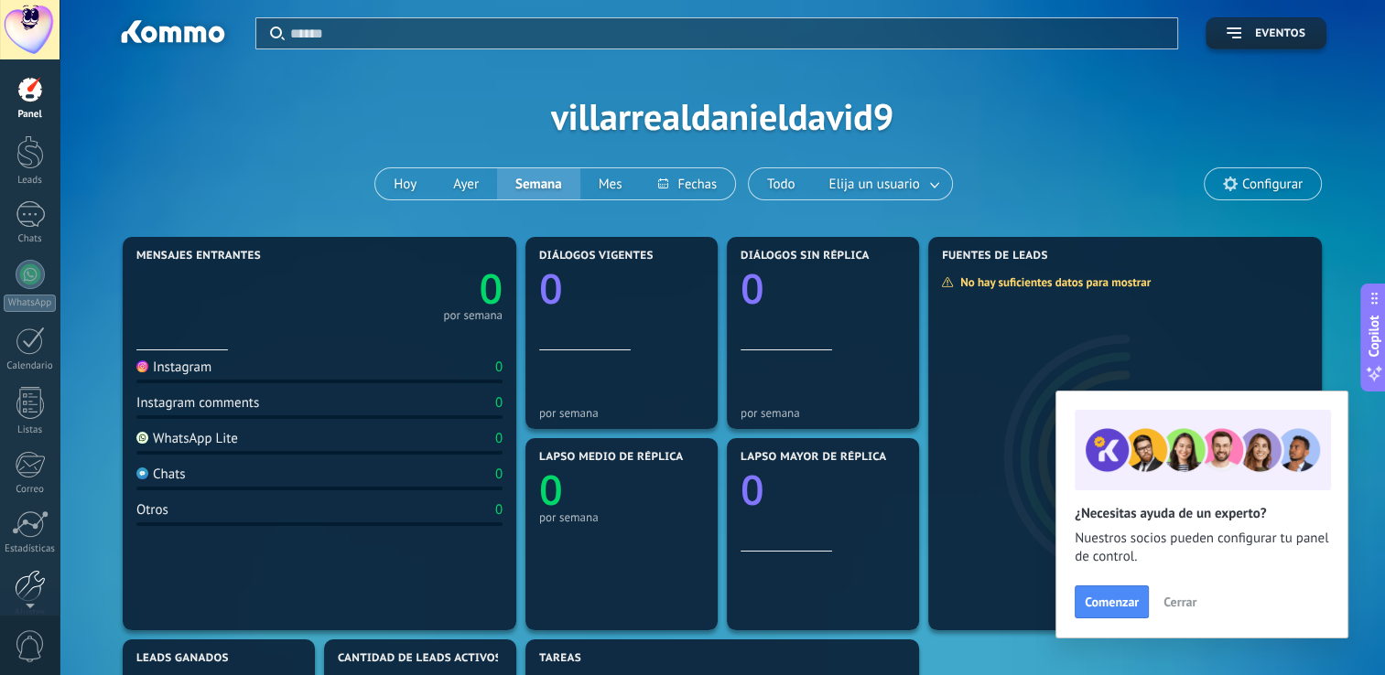
click at [22, 587] on div at bounding box center [30, 586] width 31 height 32
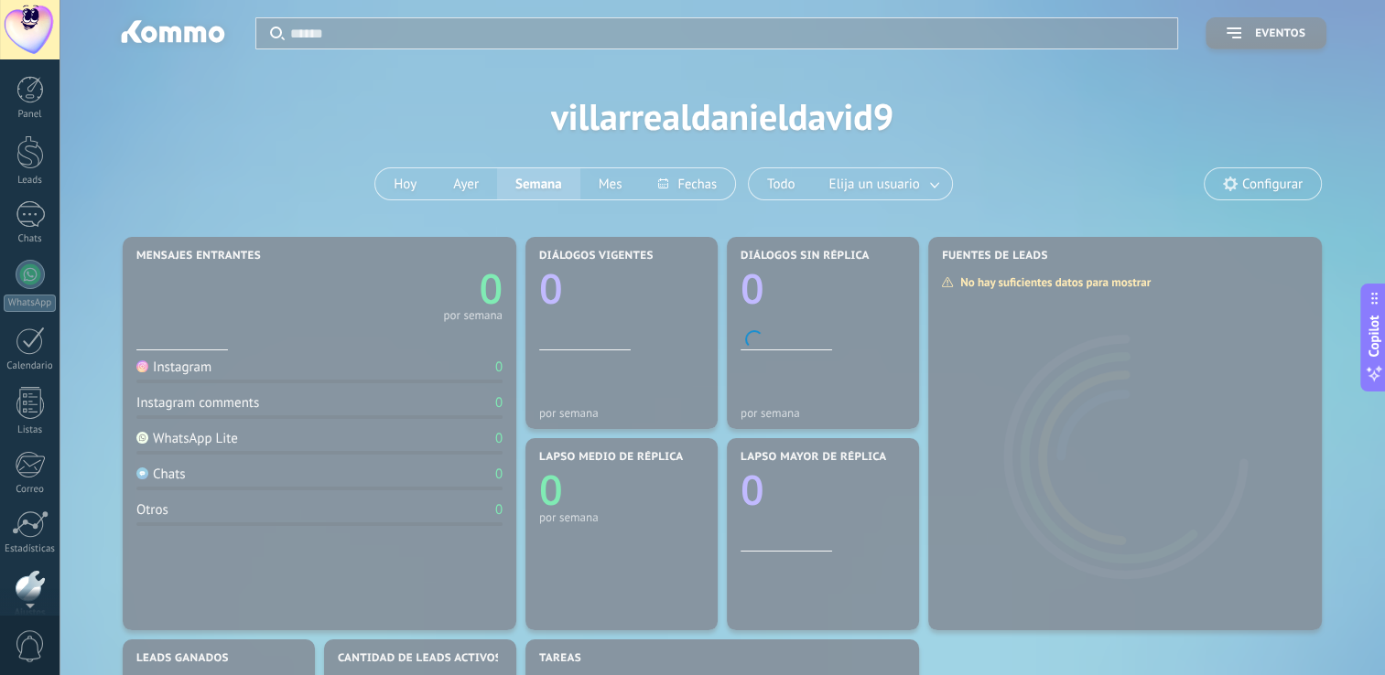
scroll to position [84, 0]
